Goal: Transaction & Acquisition: Purchase product/service

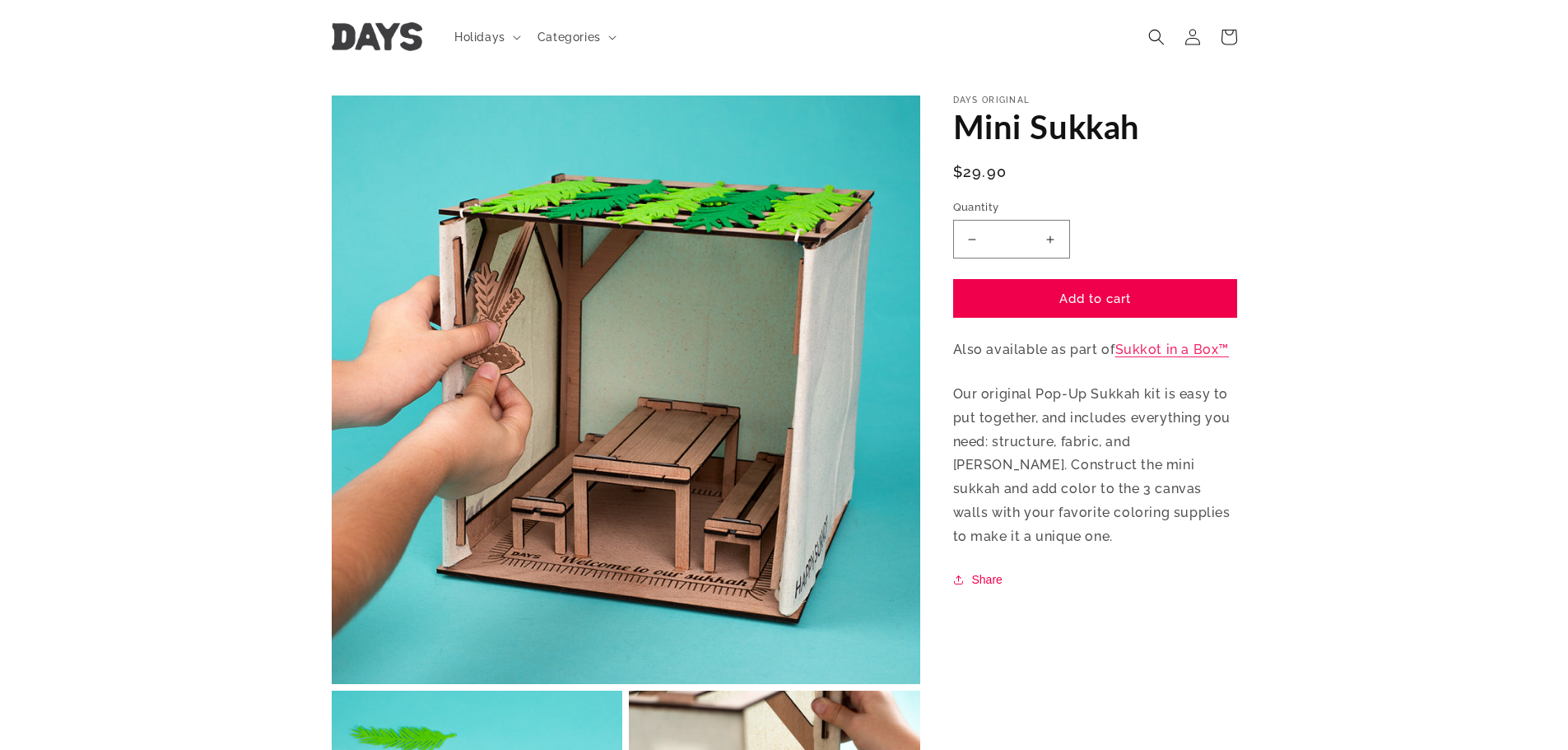
scroll to position [7, 0]
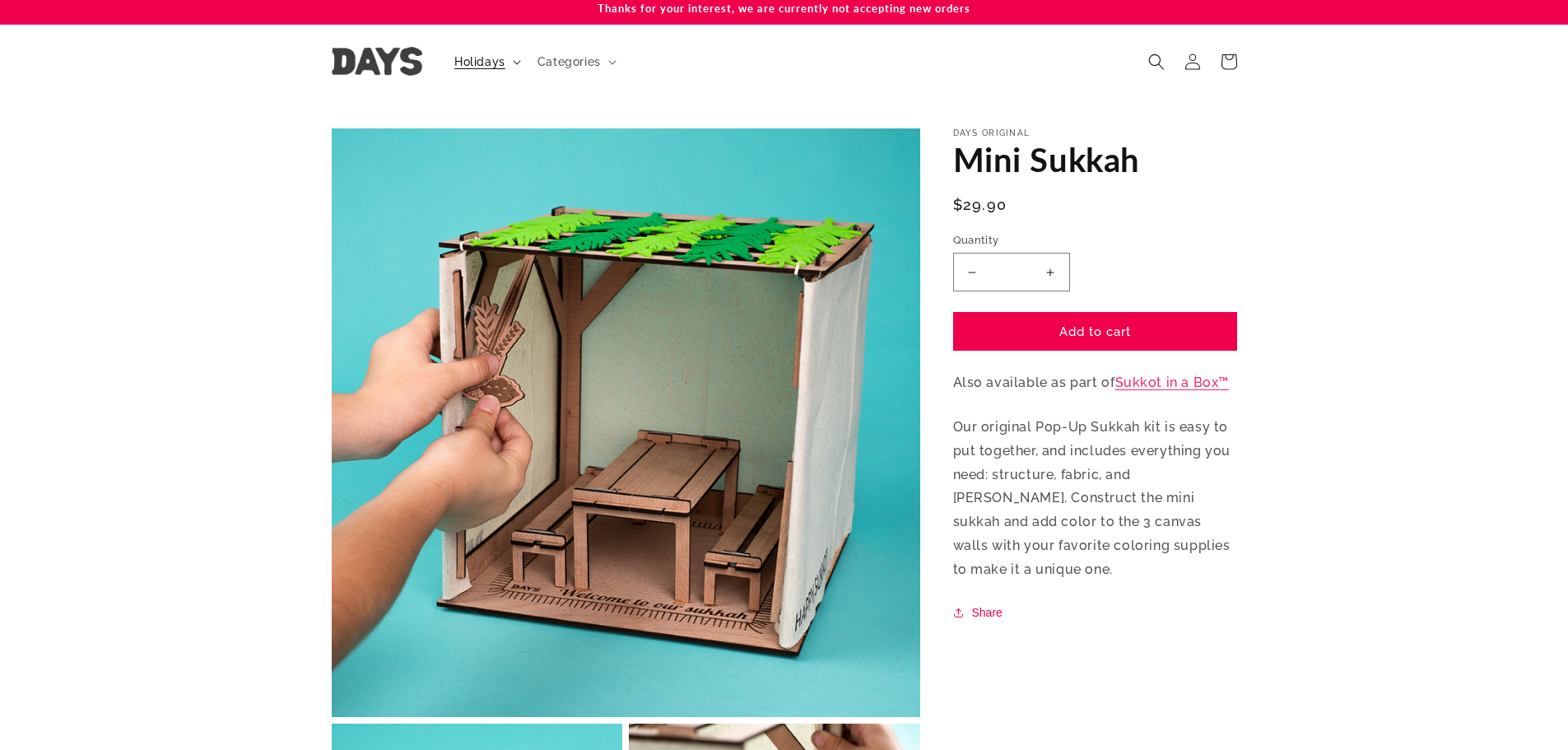
click at [472, 56] on span "Holidays" at bounding box center [480, 62] width 51 height 15
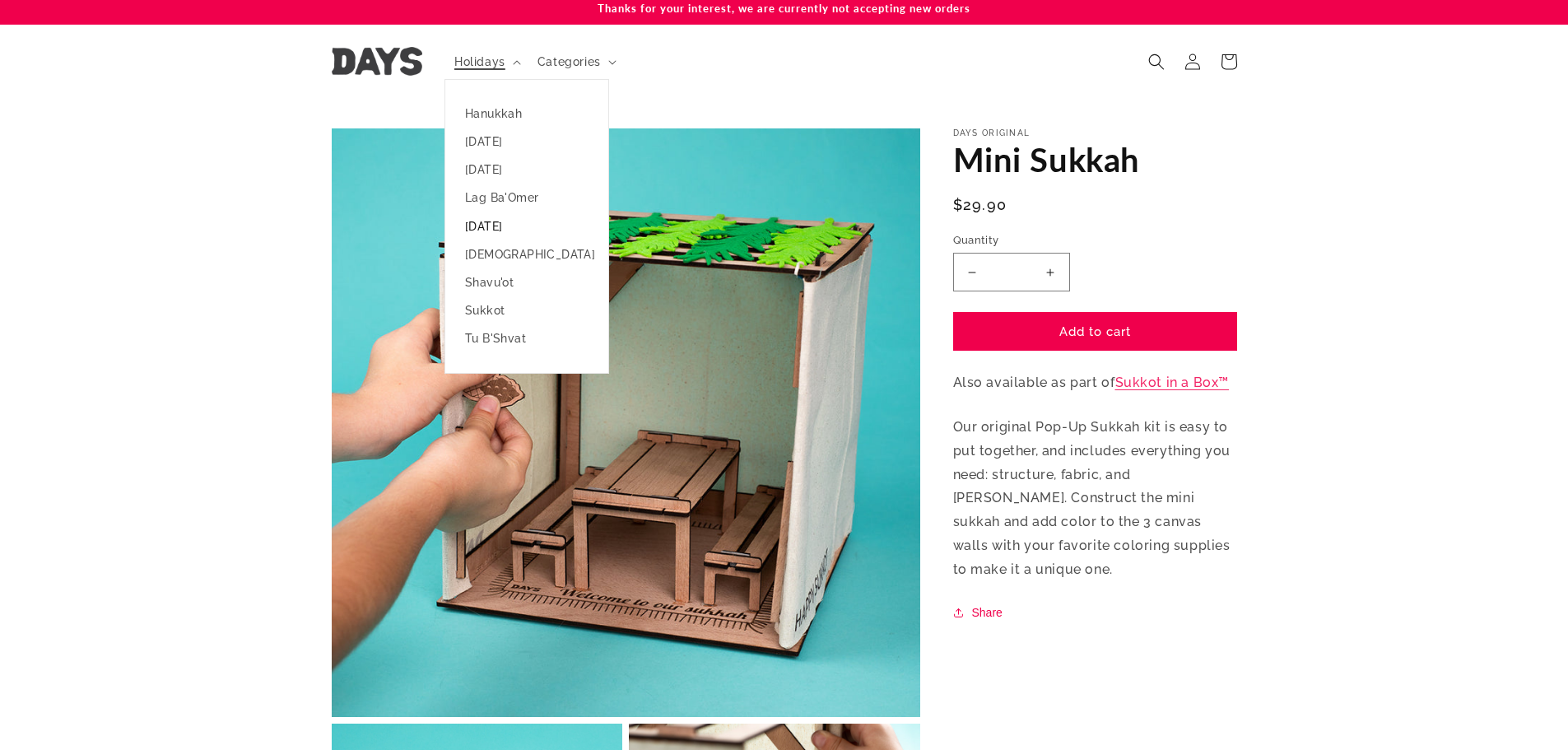
click at [520, 230] on link "[DATE]" at bounding box center [526, 227] width 163 height 28
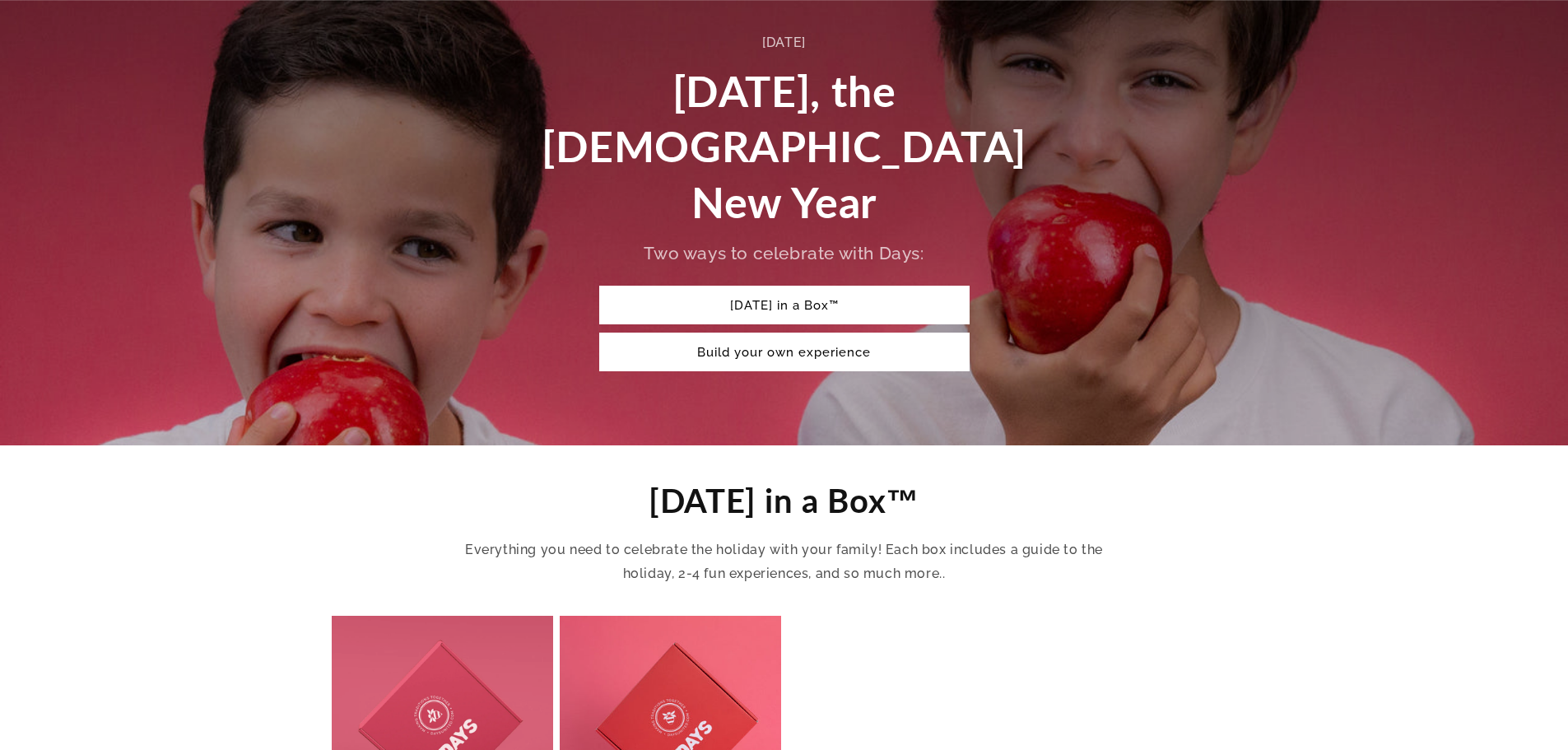
scroll to position [659, 0]
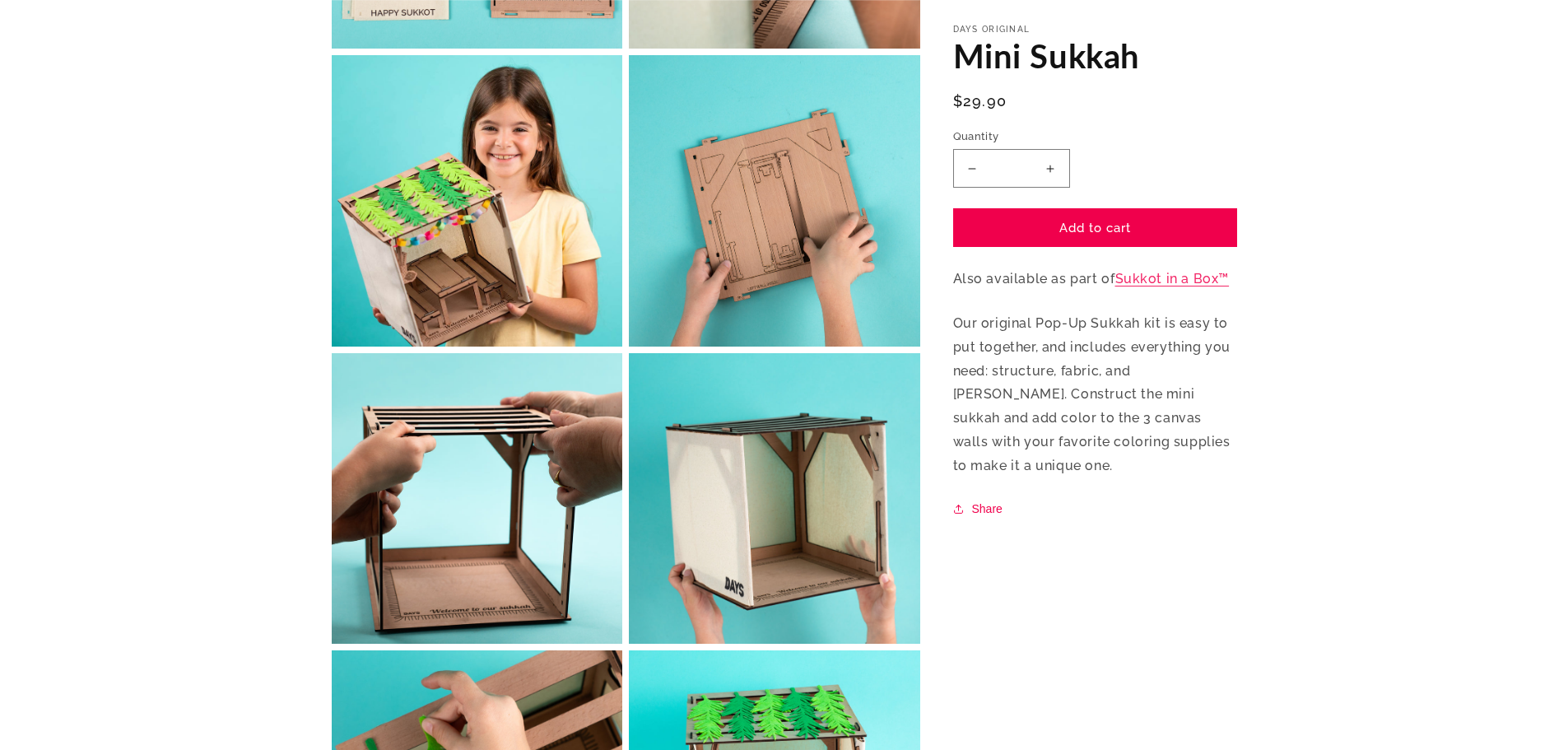
scroll to position [995, 0]
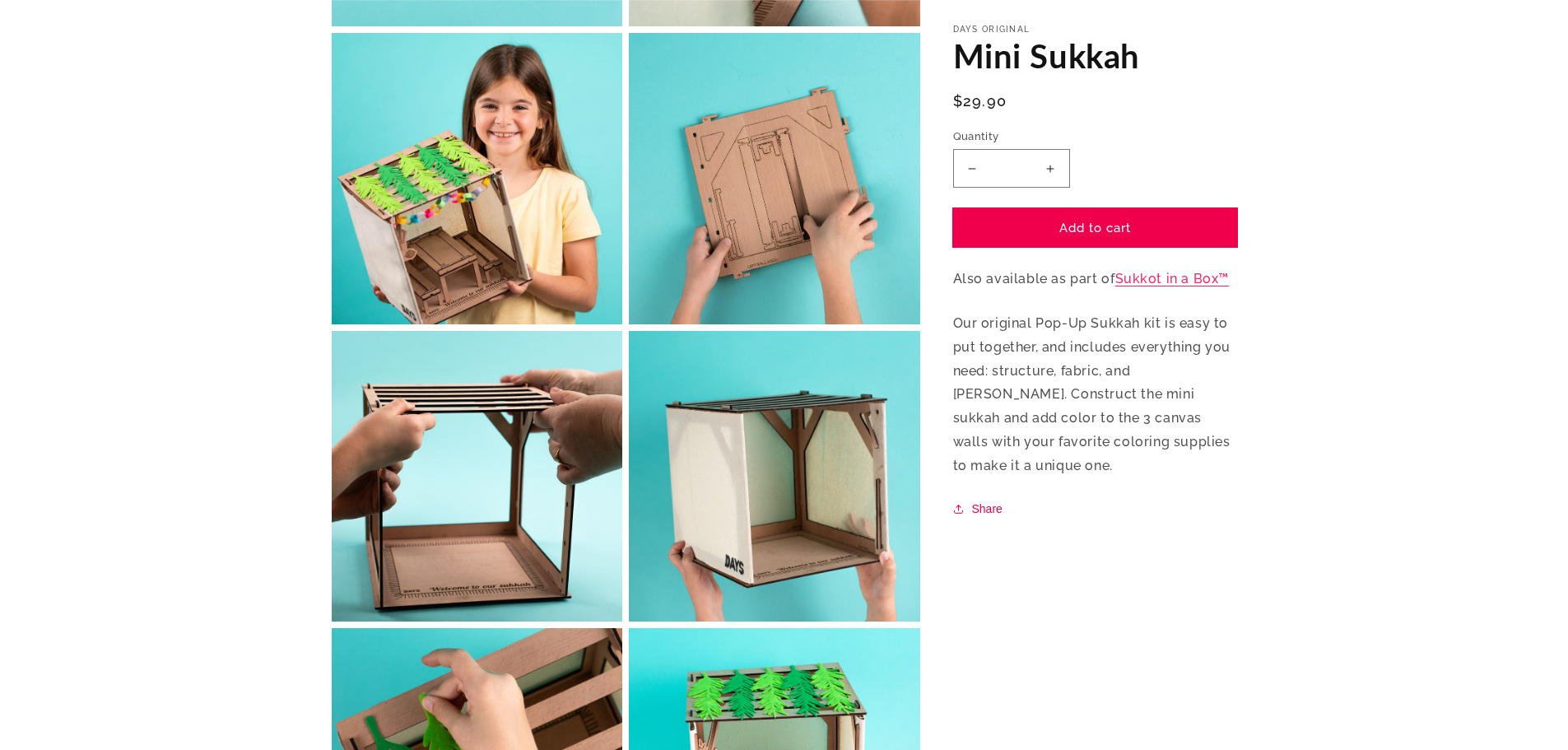
click at [1136, 218] on button "Add to cart" at bounding box center [1095, 228] width 284 height 39
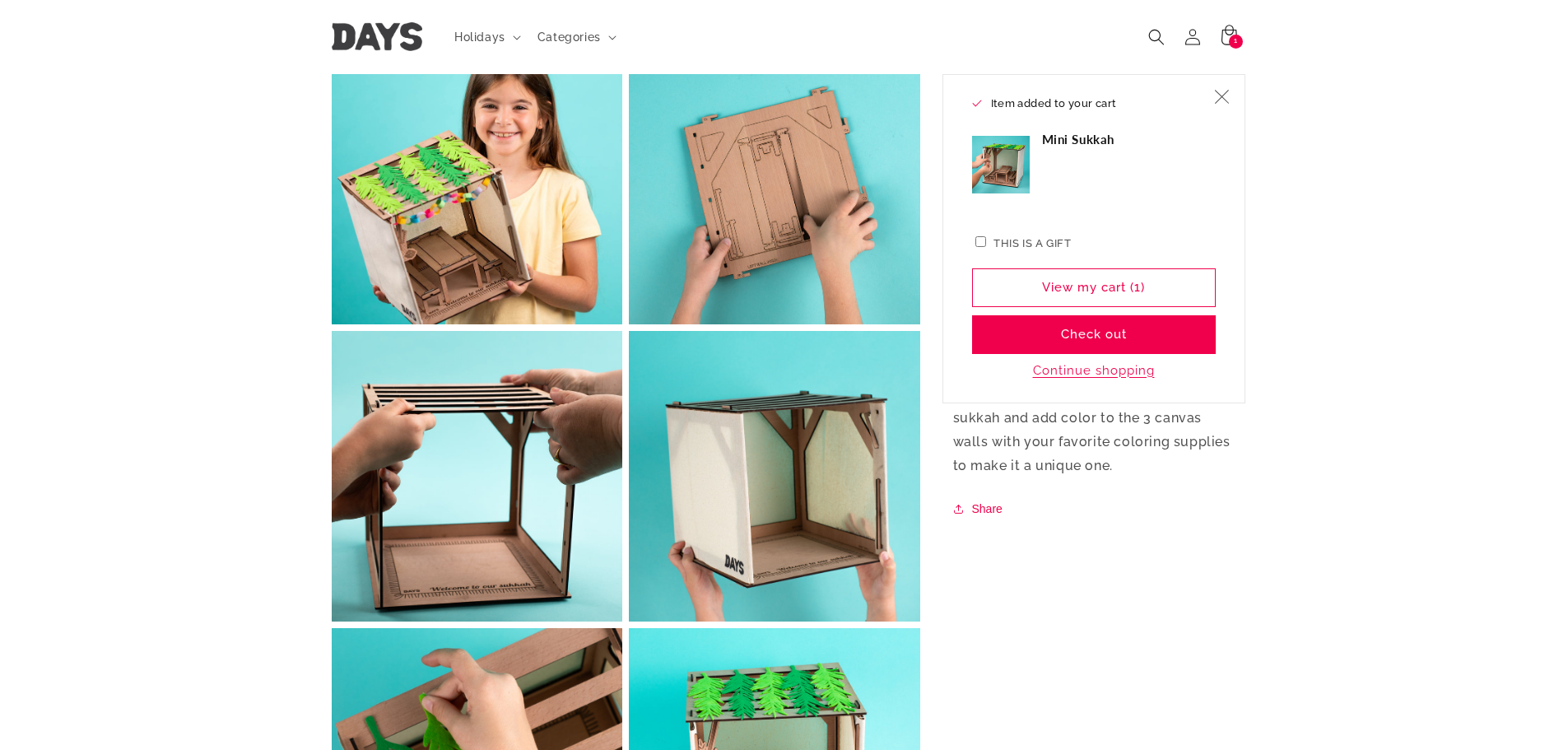
click at [1224, 97] on icon "Close" at bounding box center [1221, 98] width 15 height 15
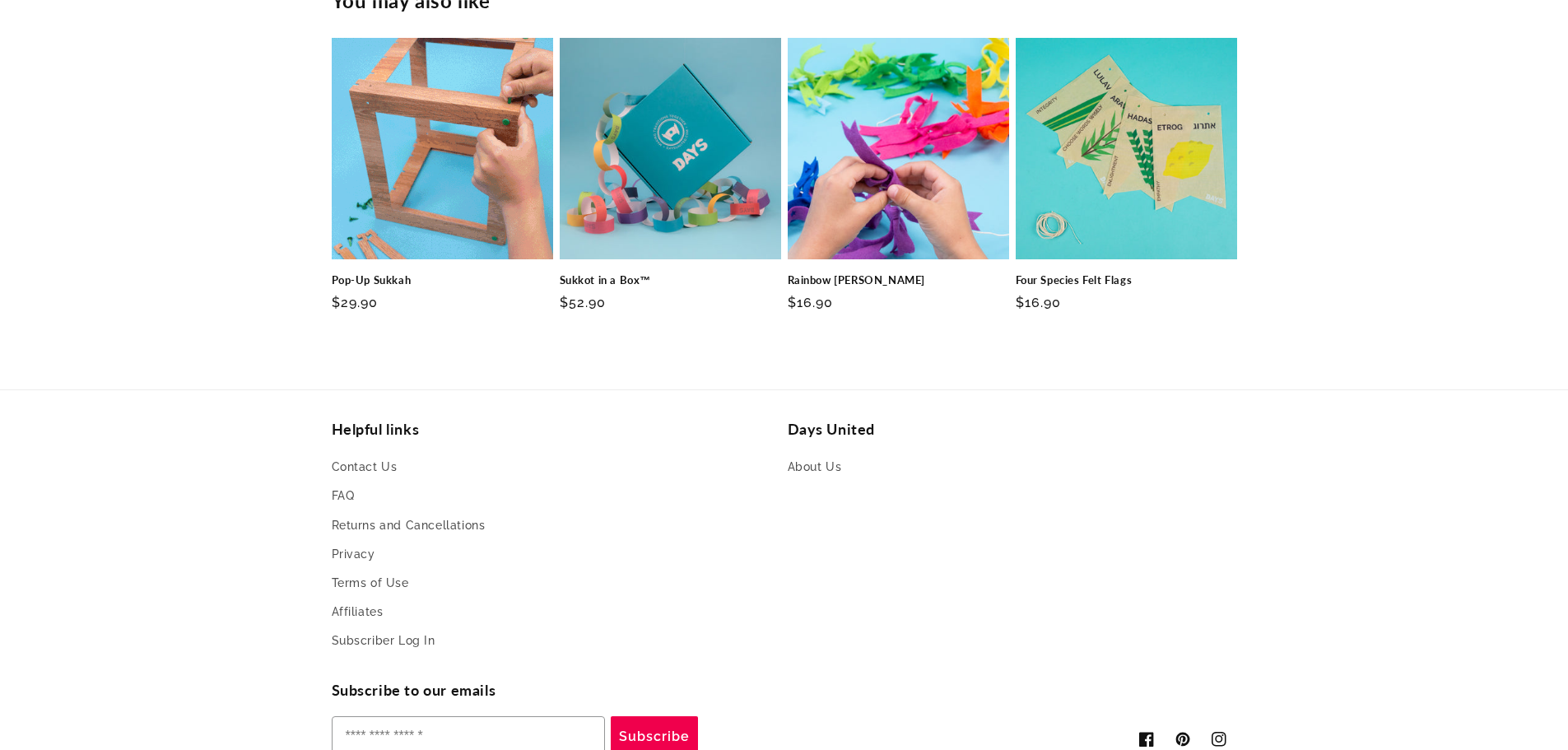
scroll to position [2148, 0]
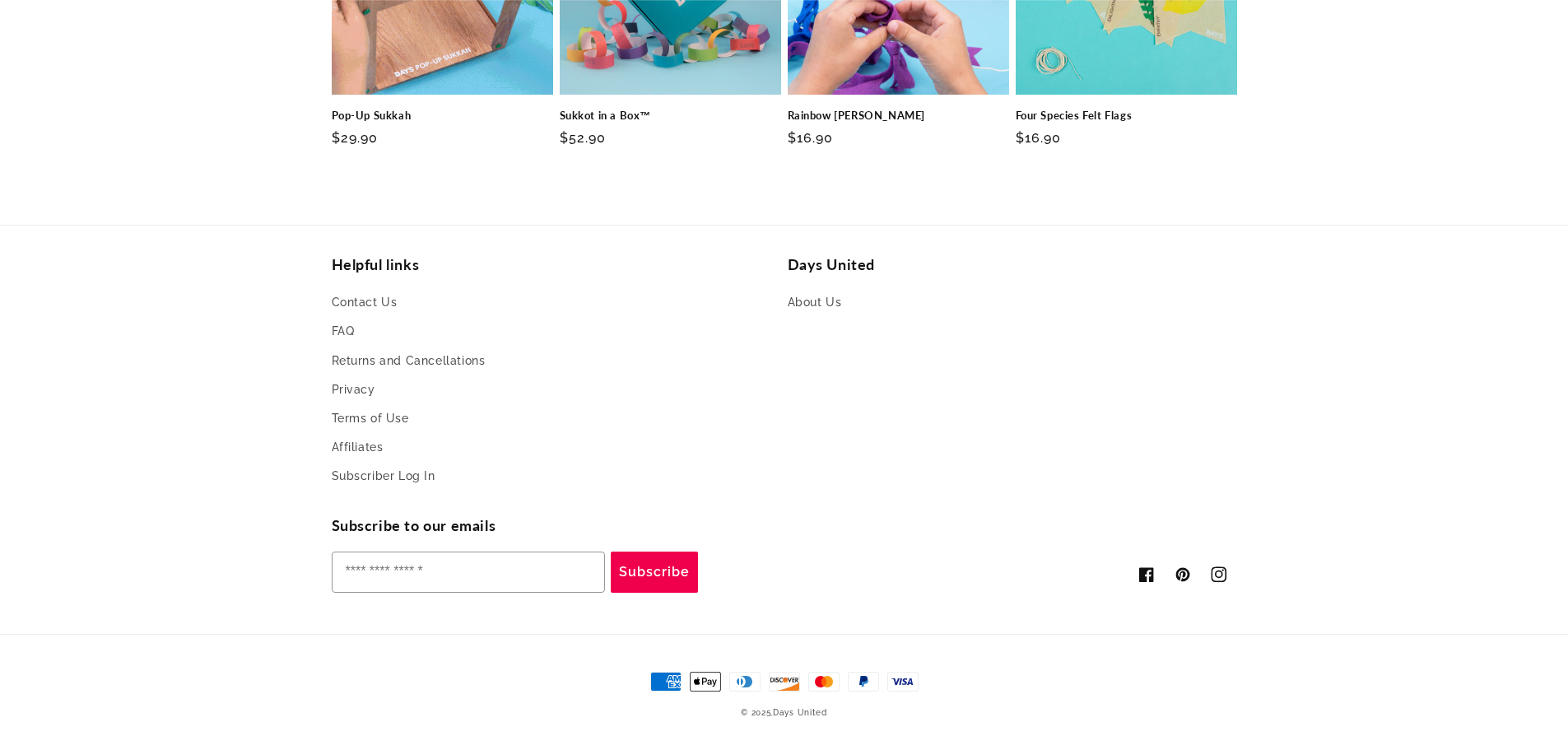
click at [1220, 577] on icon at bounding box center [1219, 573] width 9 height 9
